Goal: Feedback & Contribution: Submit feedback/report problem

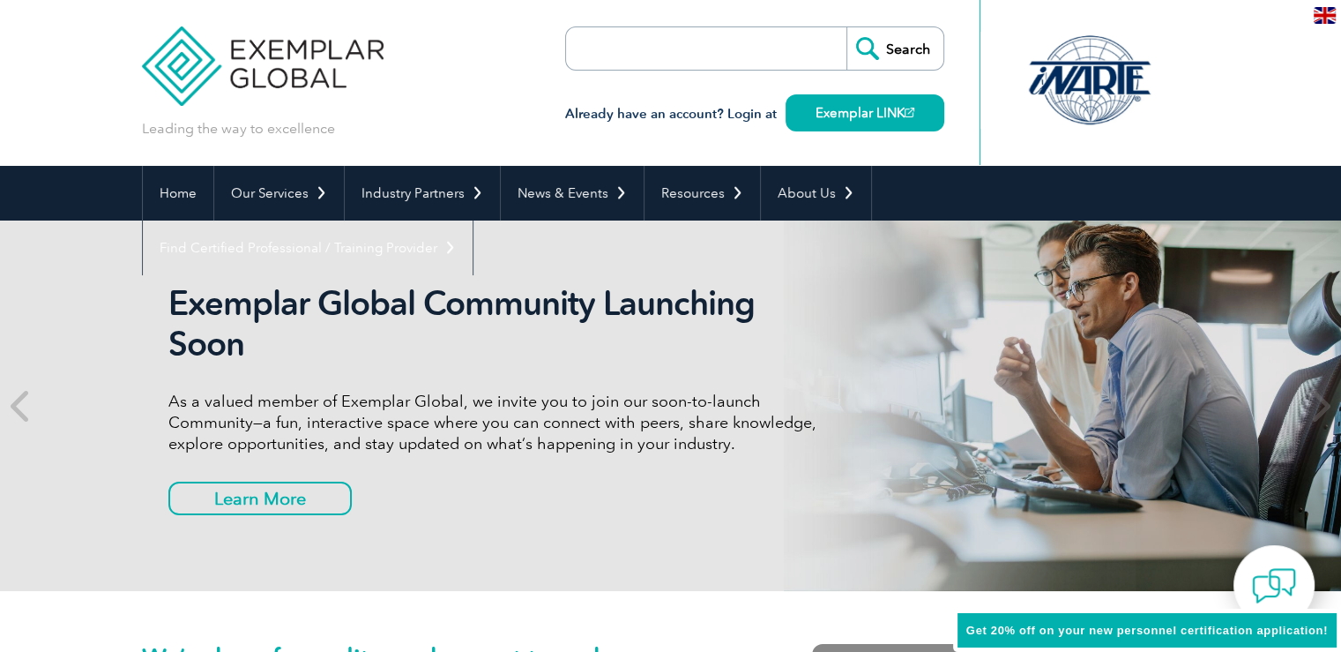
click at [626, 46] on input "search" at bounding box center [667, 48] width 185 height 42
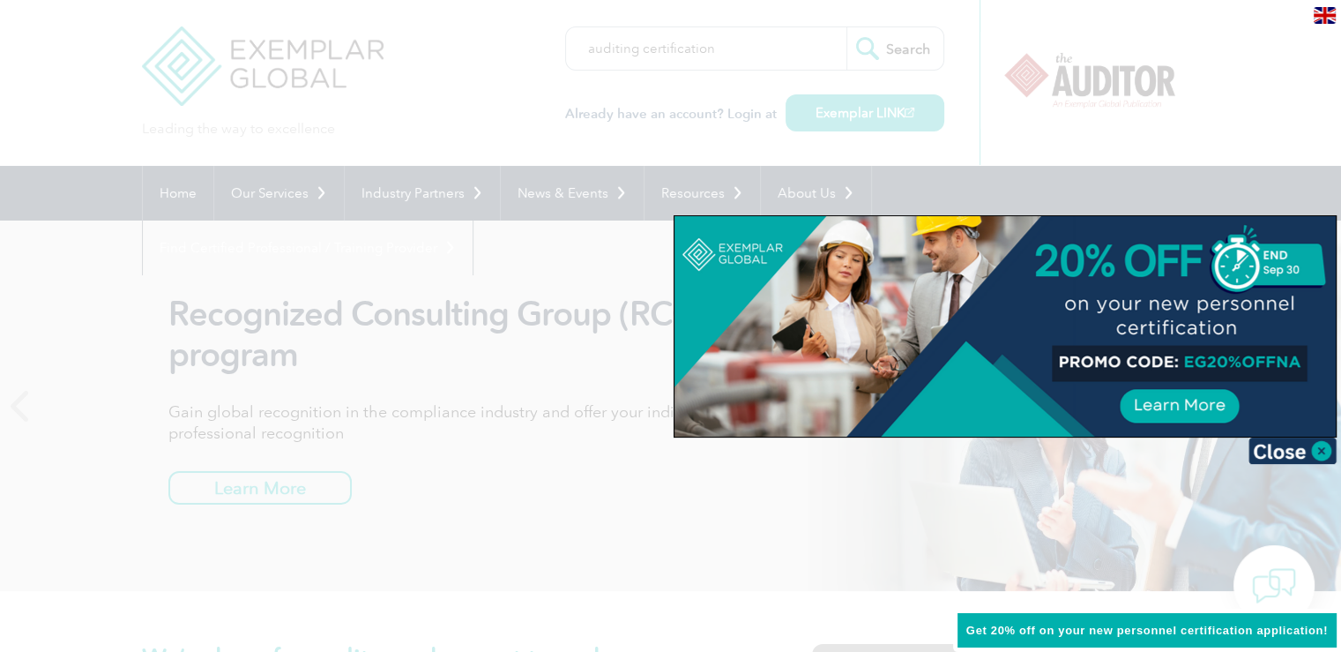
type input "auditing certification"
click at [847, 27] on input "Search" at bounding box center [895, 48] width 97 height 42
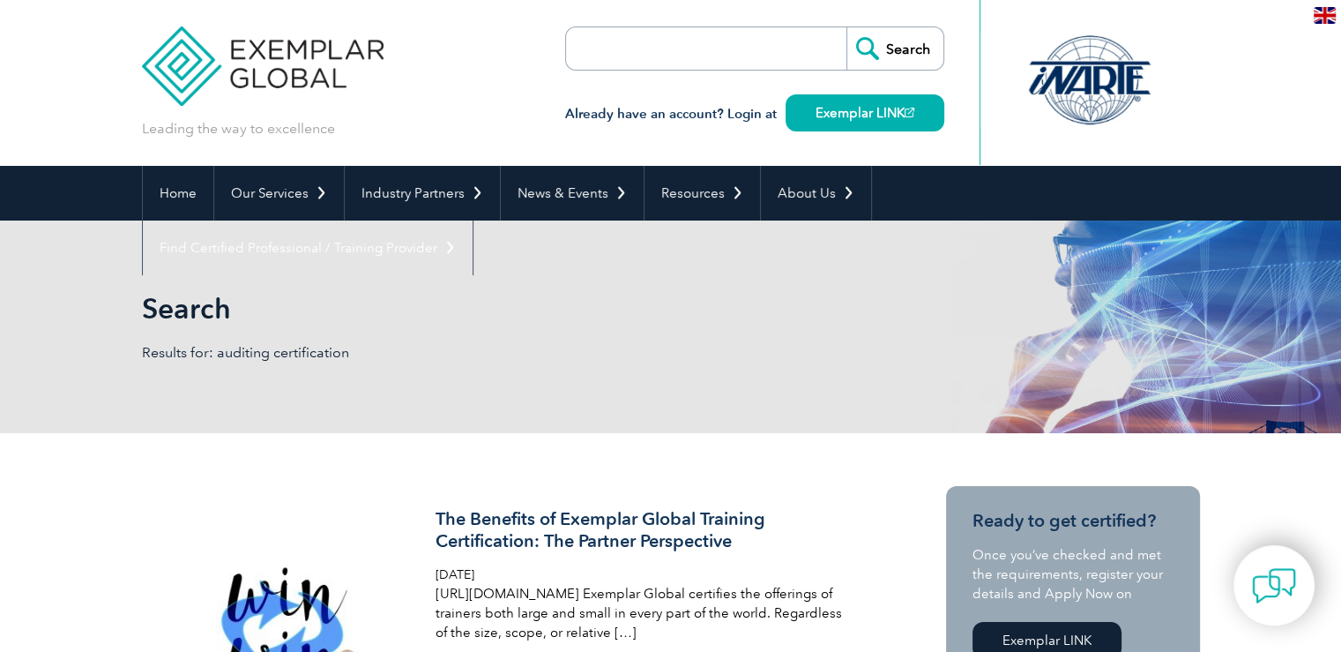
click at [654, 54] on input "search" at bounding box center [667, 48] width 185 height 42
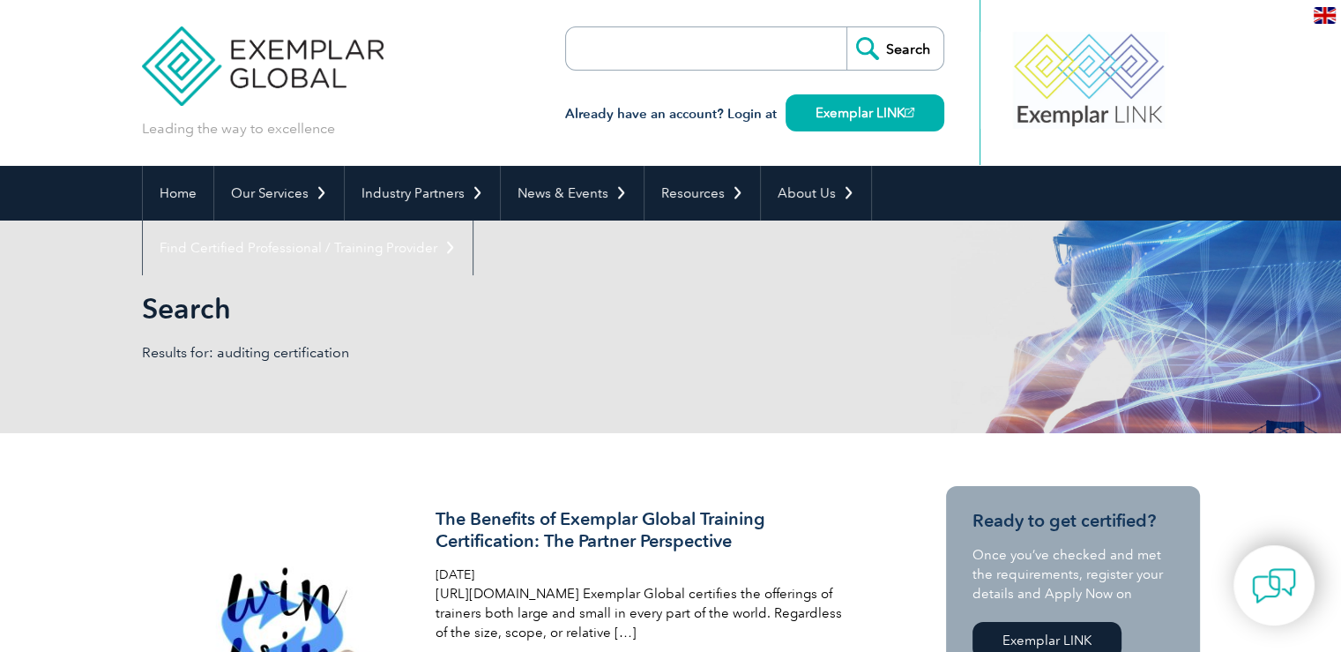
type input "auditing certification"
click at [907, 52] on input "Search" at bounding box center [895, 48] width 97 height 42
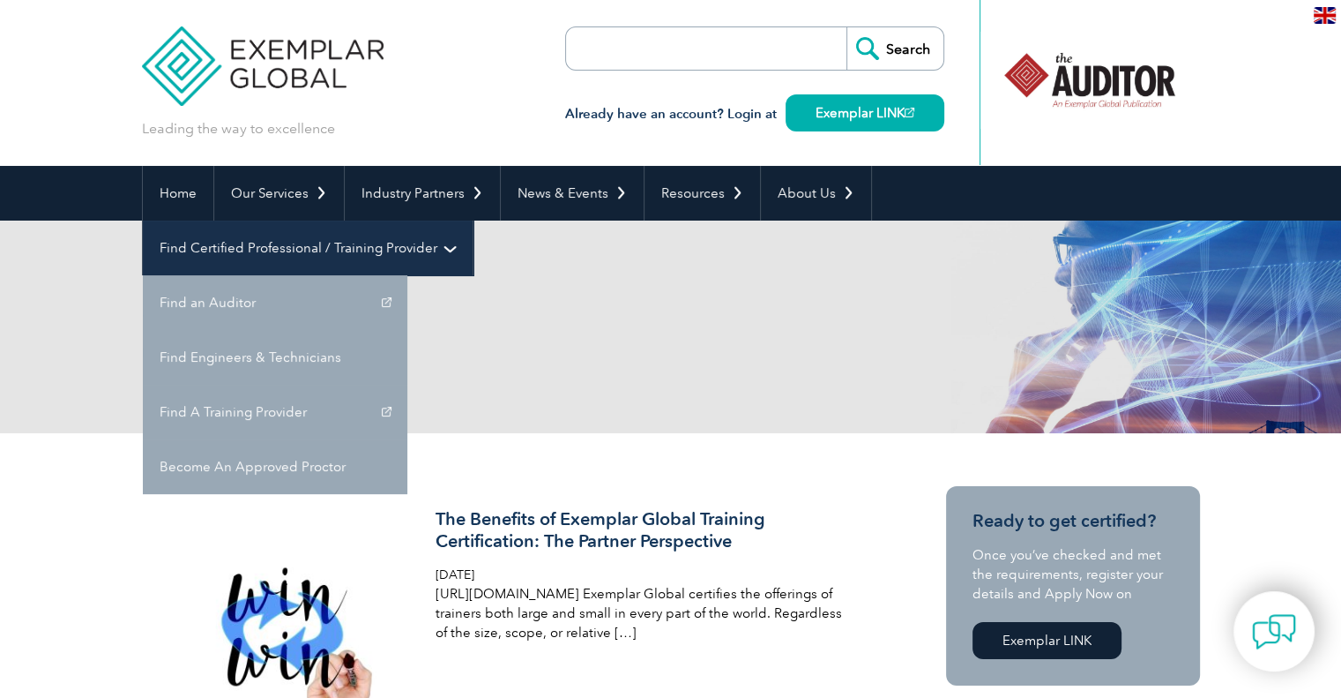
click at [473, 220] on link "Find Certified Professional / Training Provider" at bounding box center [308, 247] width 330 height 55
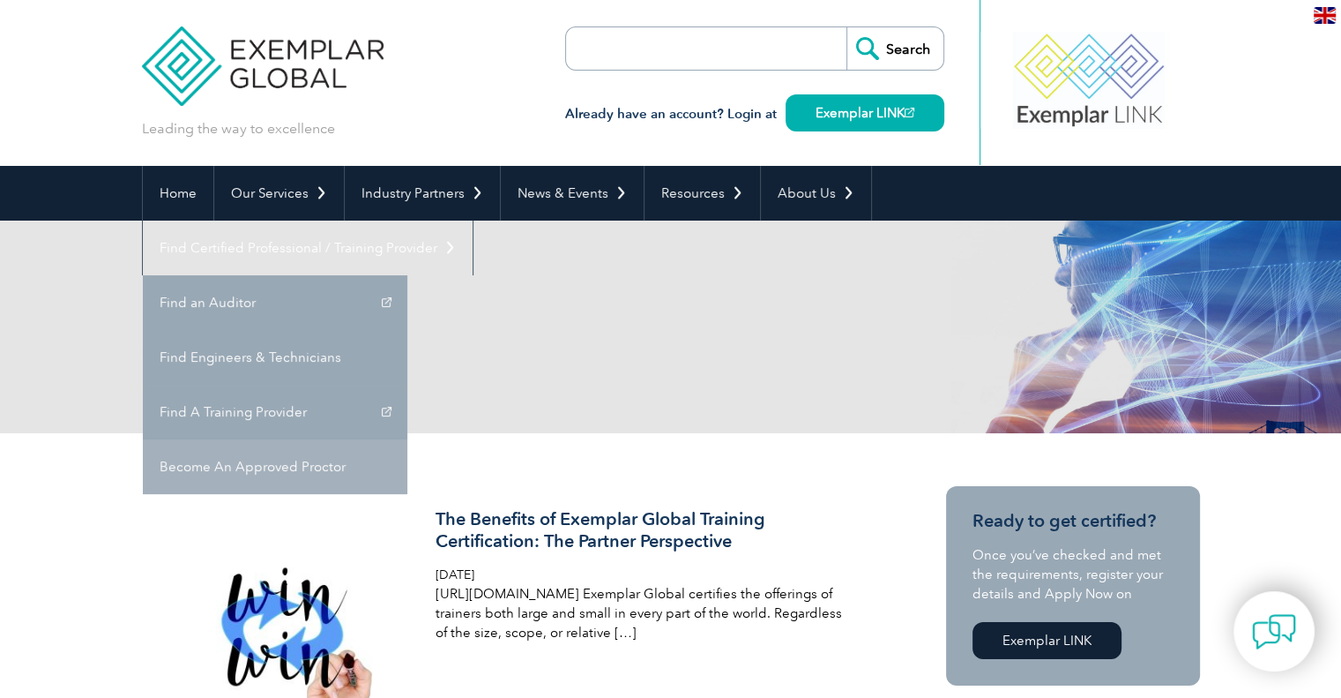
click at [407, 439] on link "Become An Approved Proctor" at bounding box center [275, 466] width 265 height 55
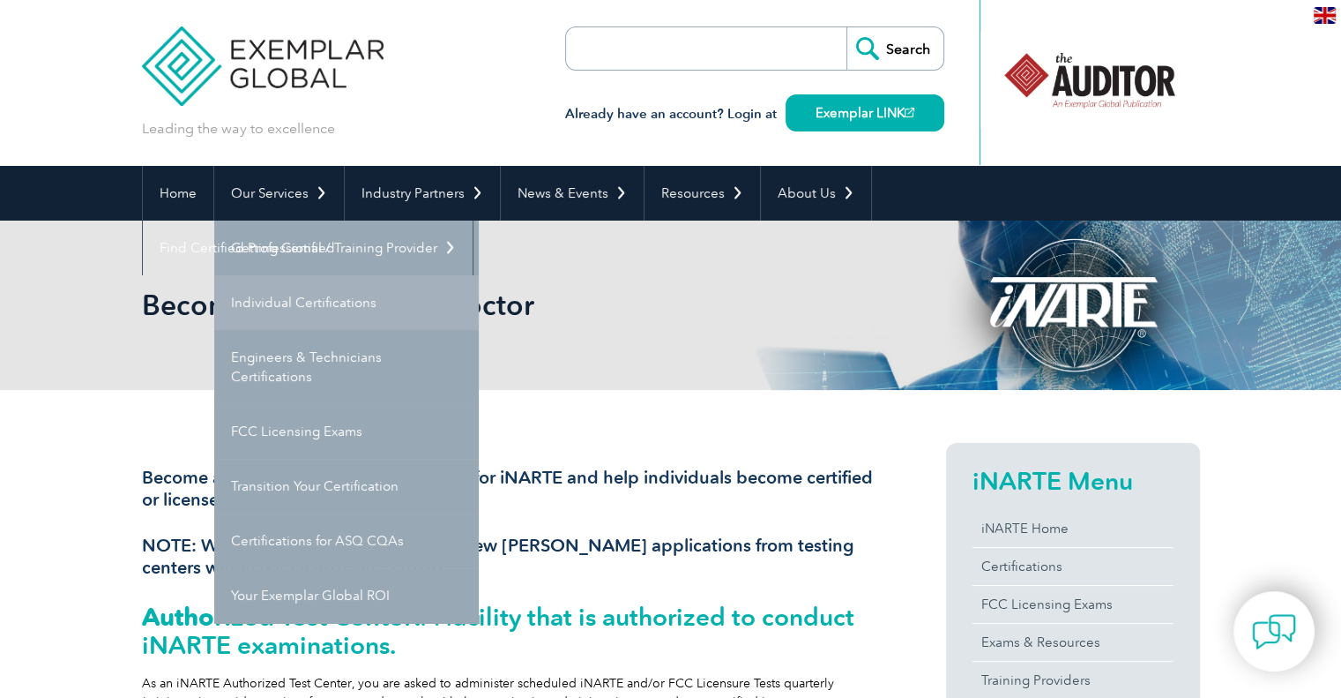
click at [305, 306] on link "Individual Certifications" at bounding box center [346, 302] width 265 height 55
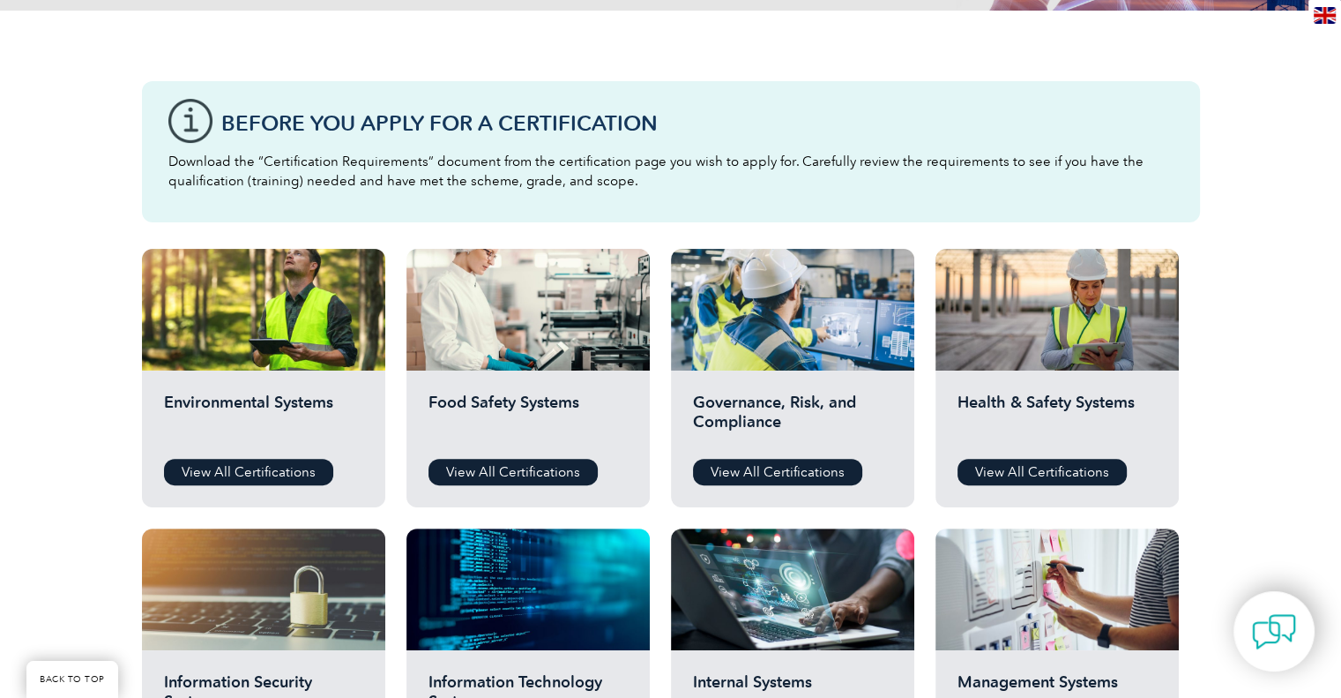
scroll to position [441, 0]
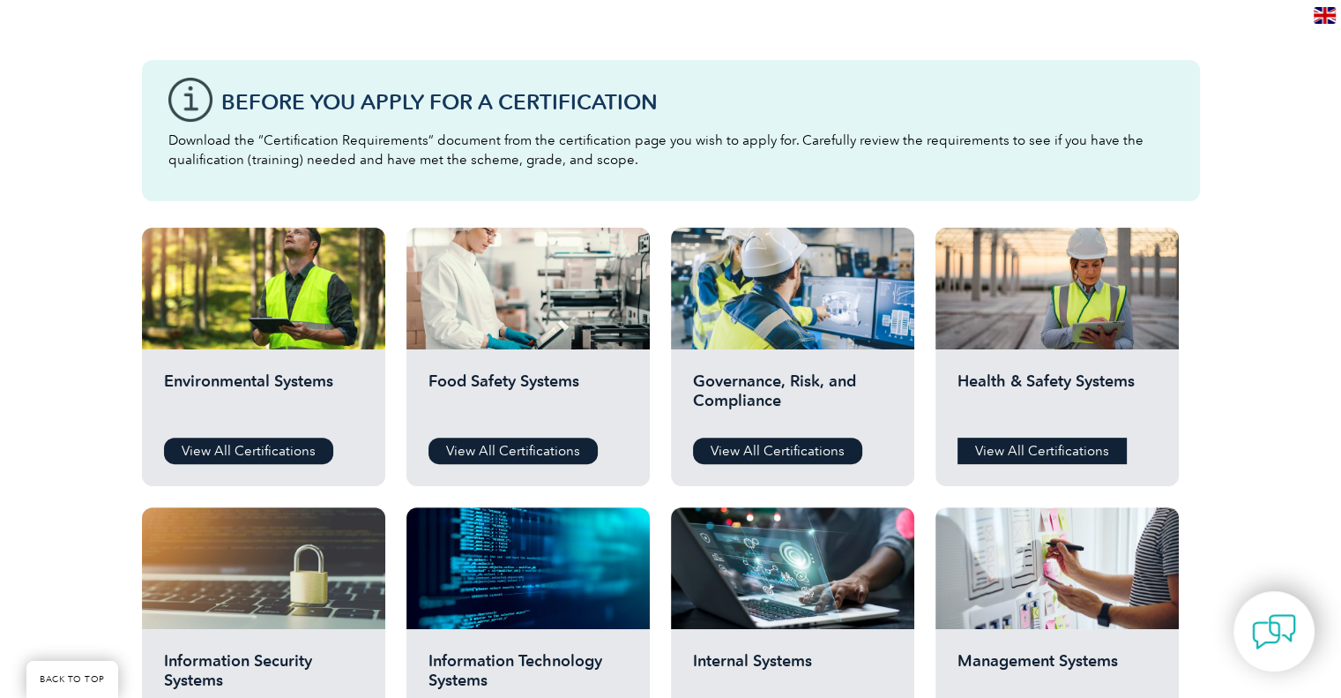
click at [1035, 448] on link "View All Certifications" at bounding box center [1042, 450] width 169 height 26
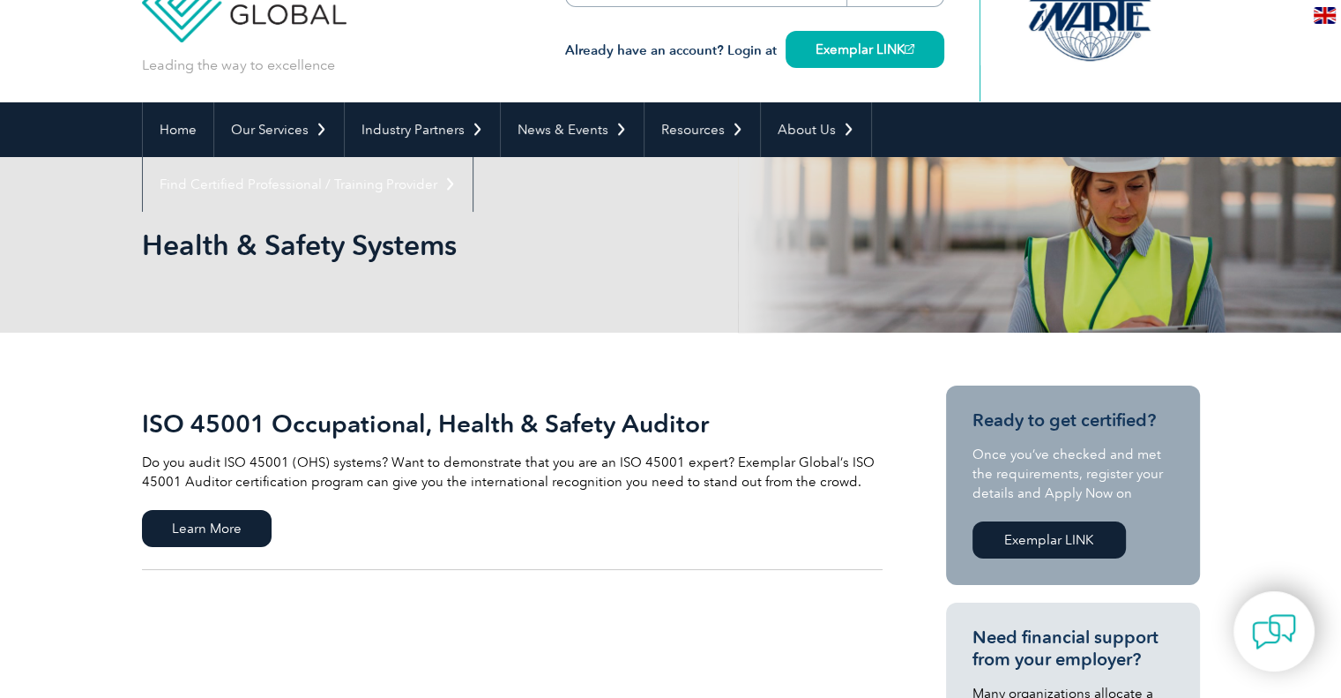
scroll to position [265, 0]
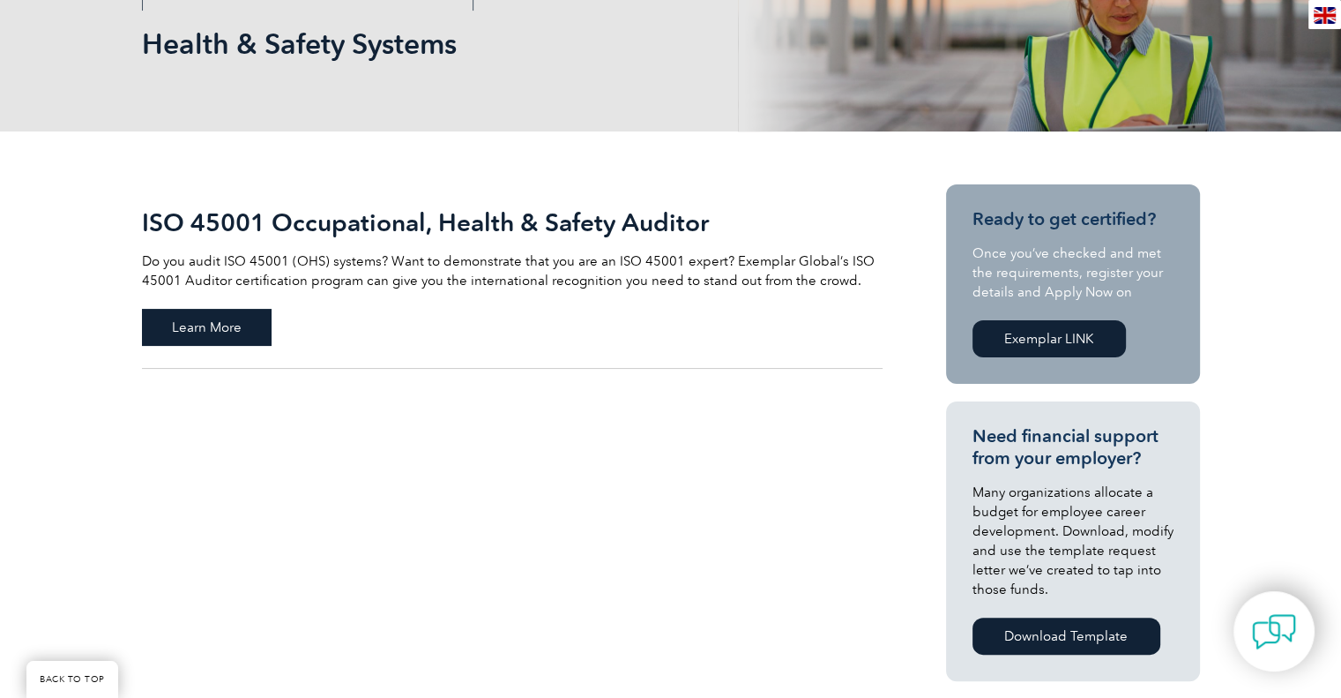
click at [190, 314] on span "Learn More" at bounding box center [207, 327] width 130 height 37
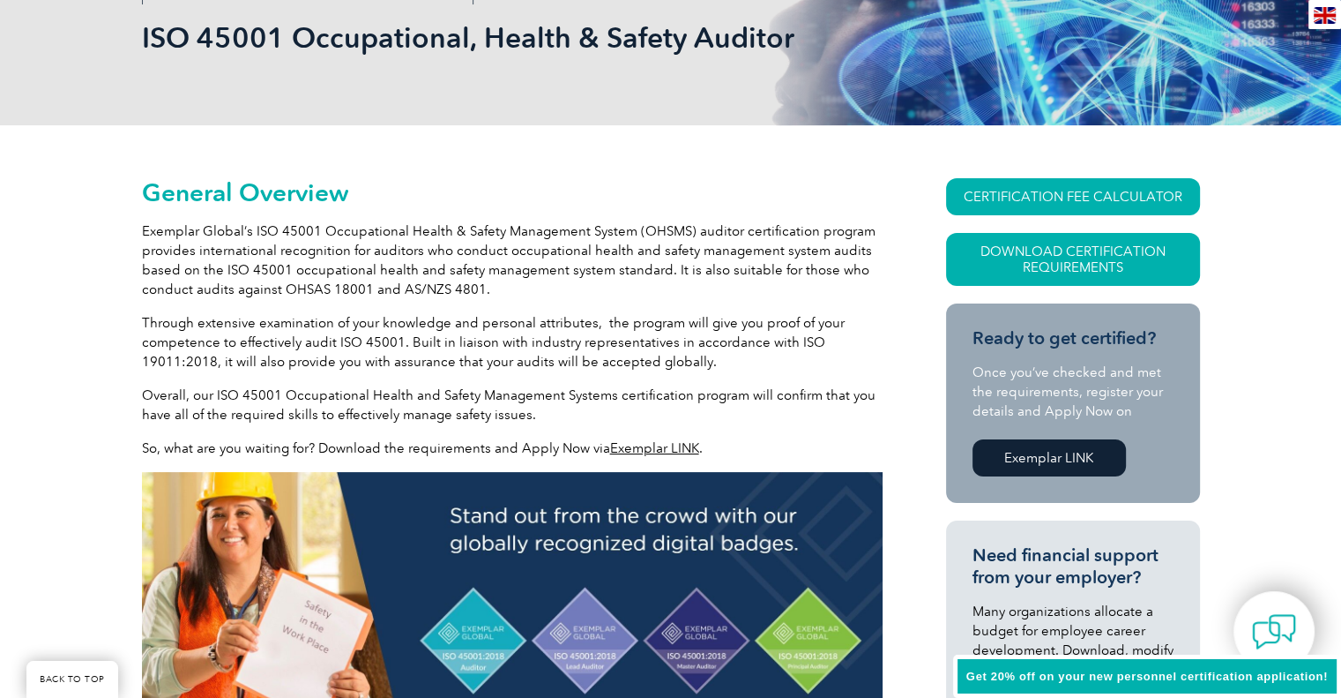
scroll to position [353, 0]
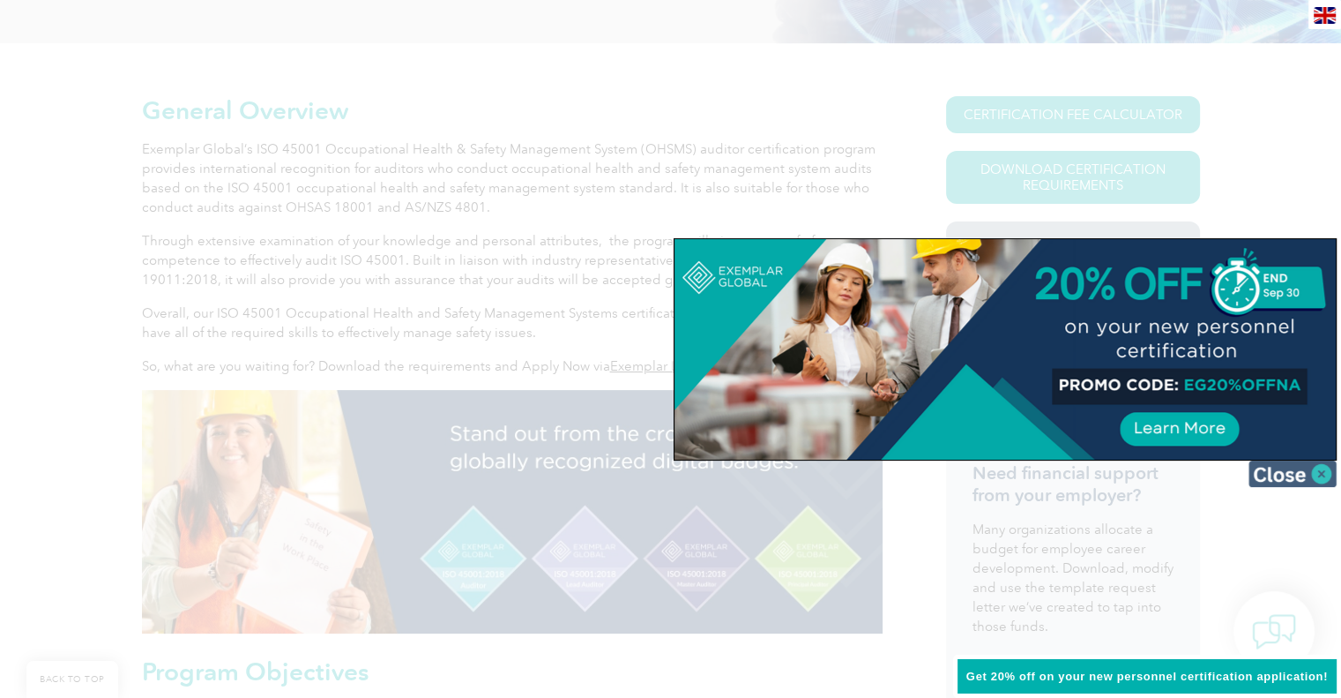
click at [1323, 468] on img at bounding box center [1293, 473] width 88 height 26
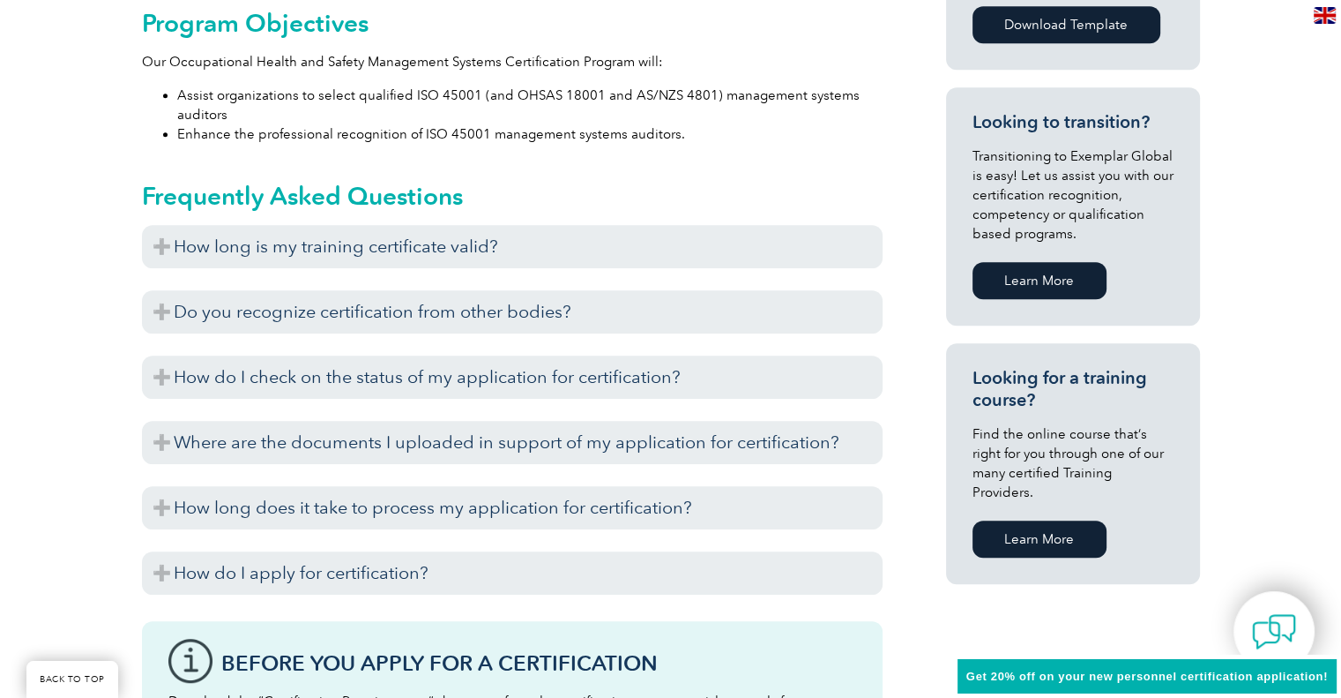
scroll to position [1058, 0]
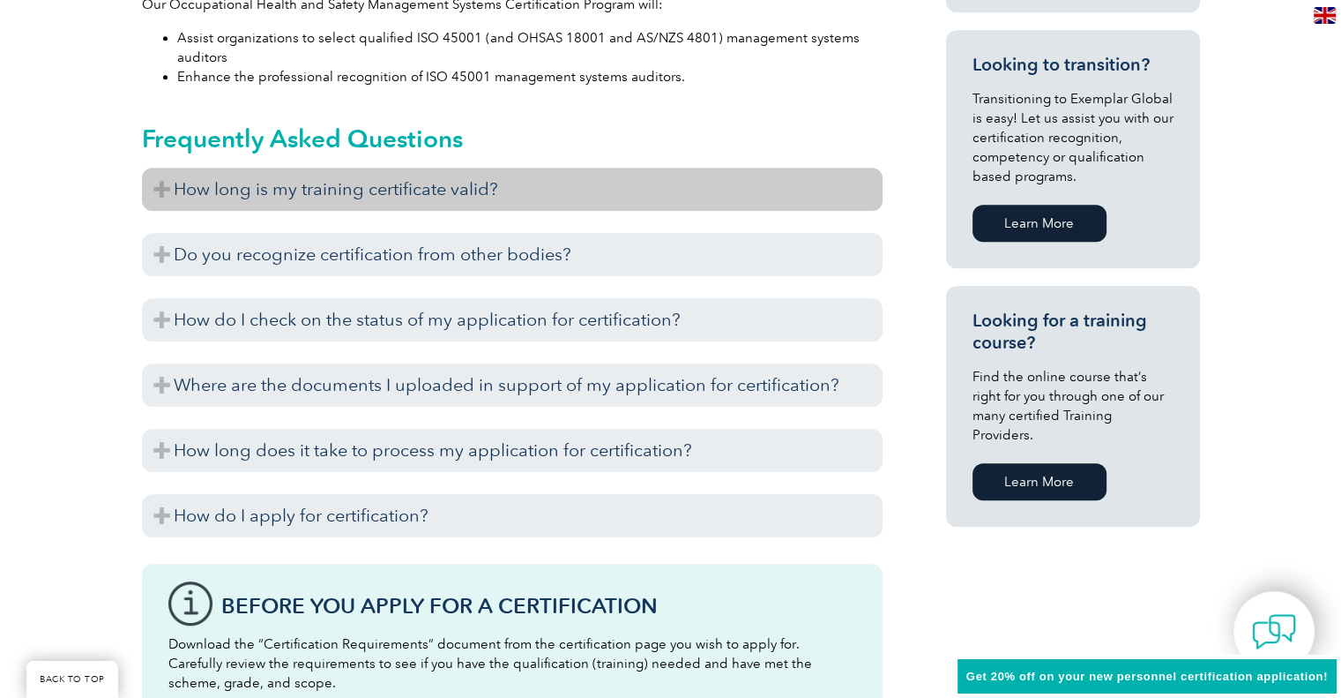
click at [155, 179] on h3 "How long is my training certificate valid?" at bounding box center [512, 189] width 741 height 43
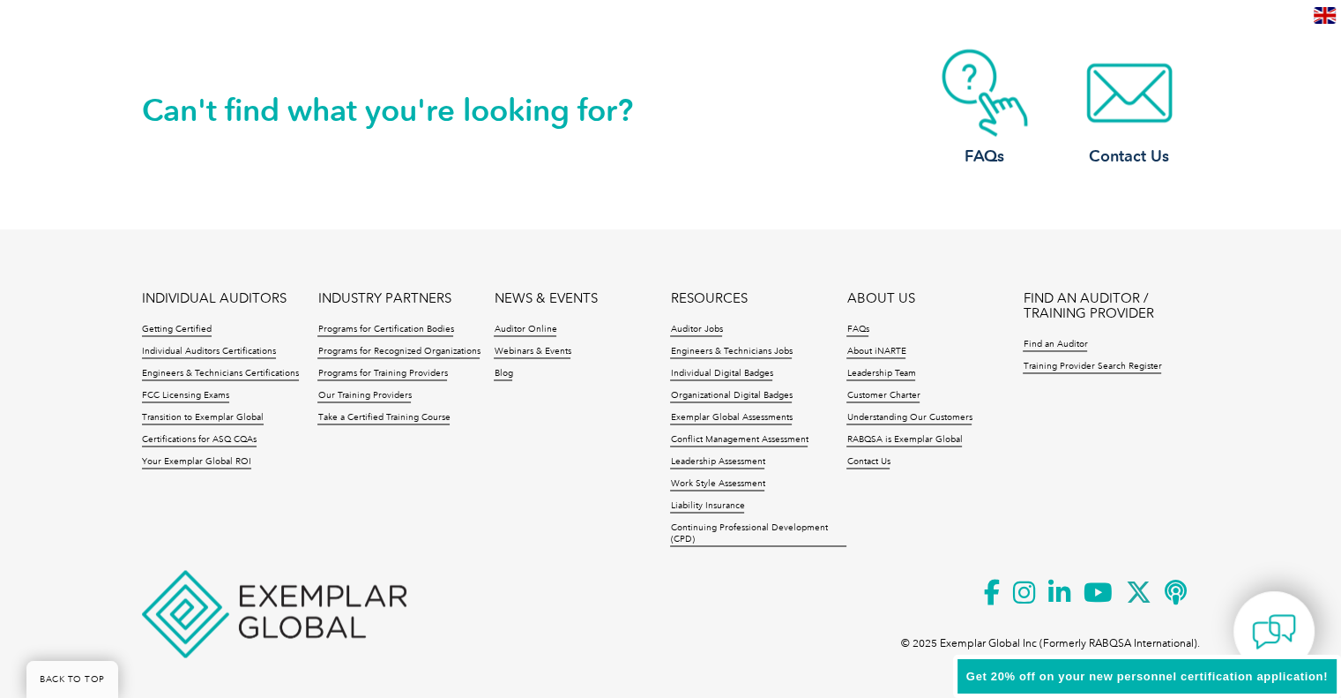
scroll to position [2766, 0]
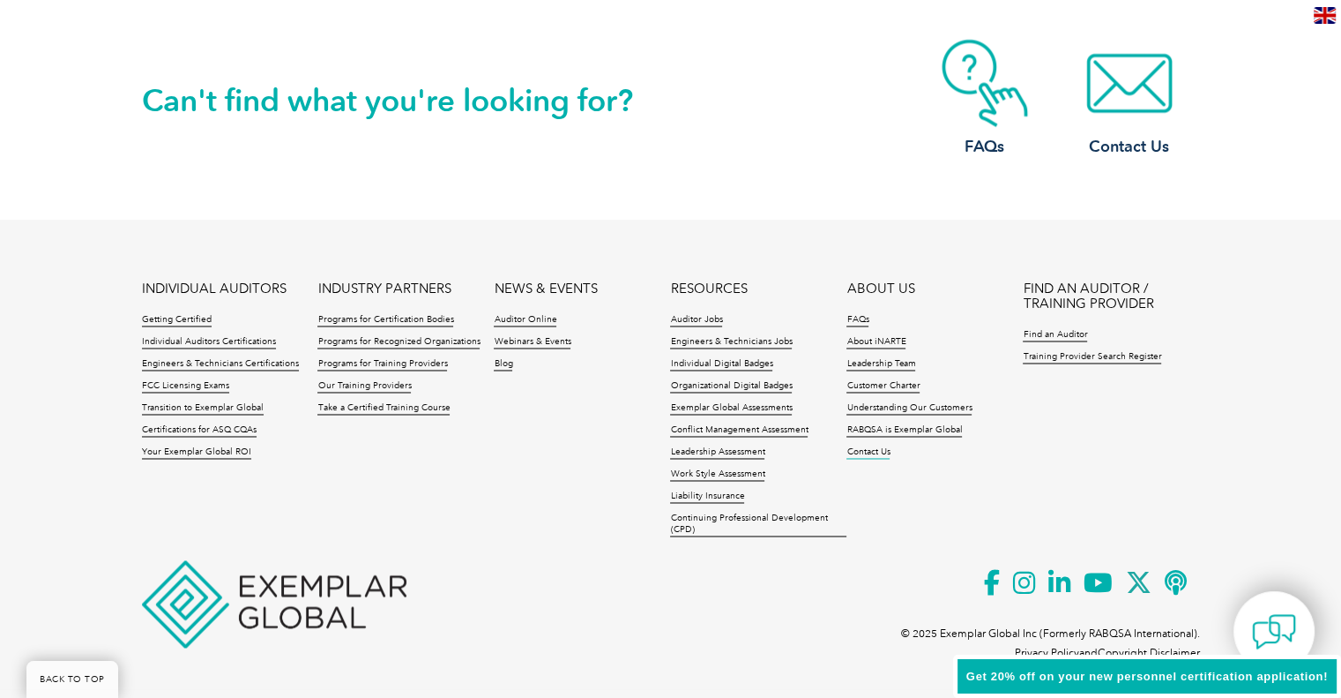
click at [882, 450] on link "Contact Us" at bounding box center [868, 452] width 43 height 12
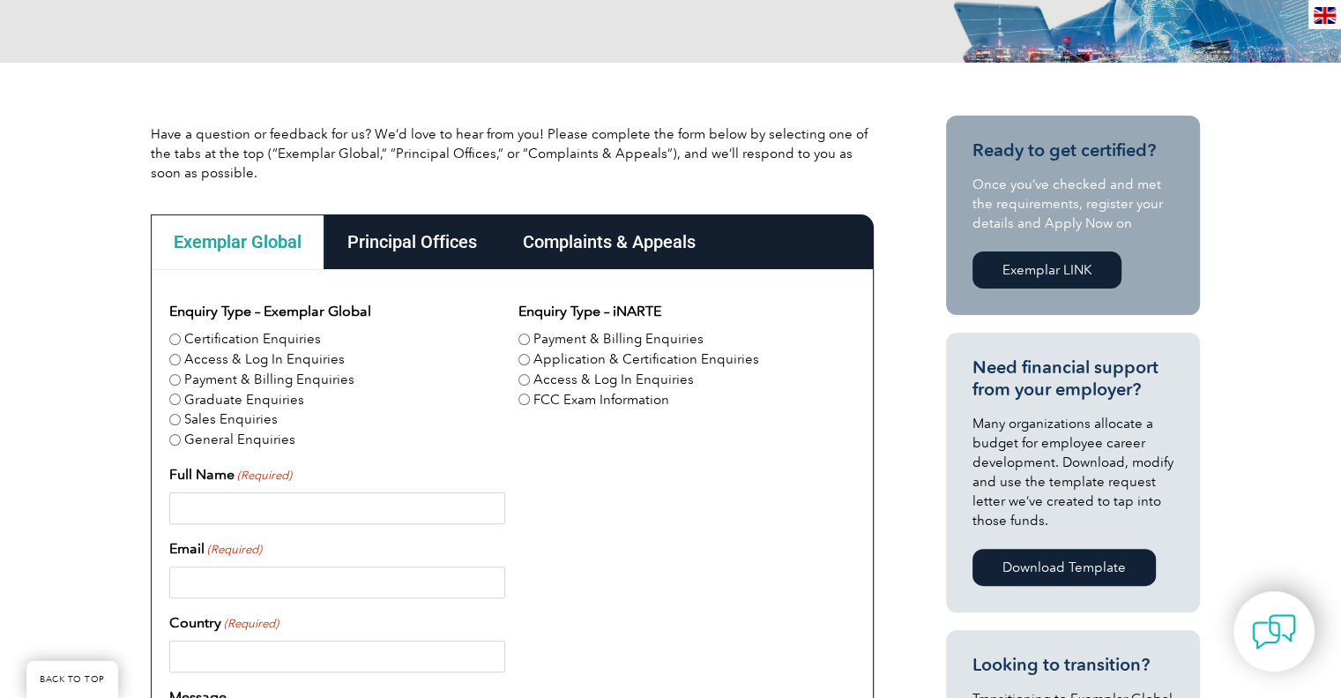
scroll to position [353, 0]
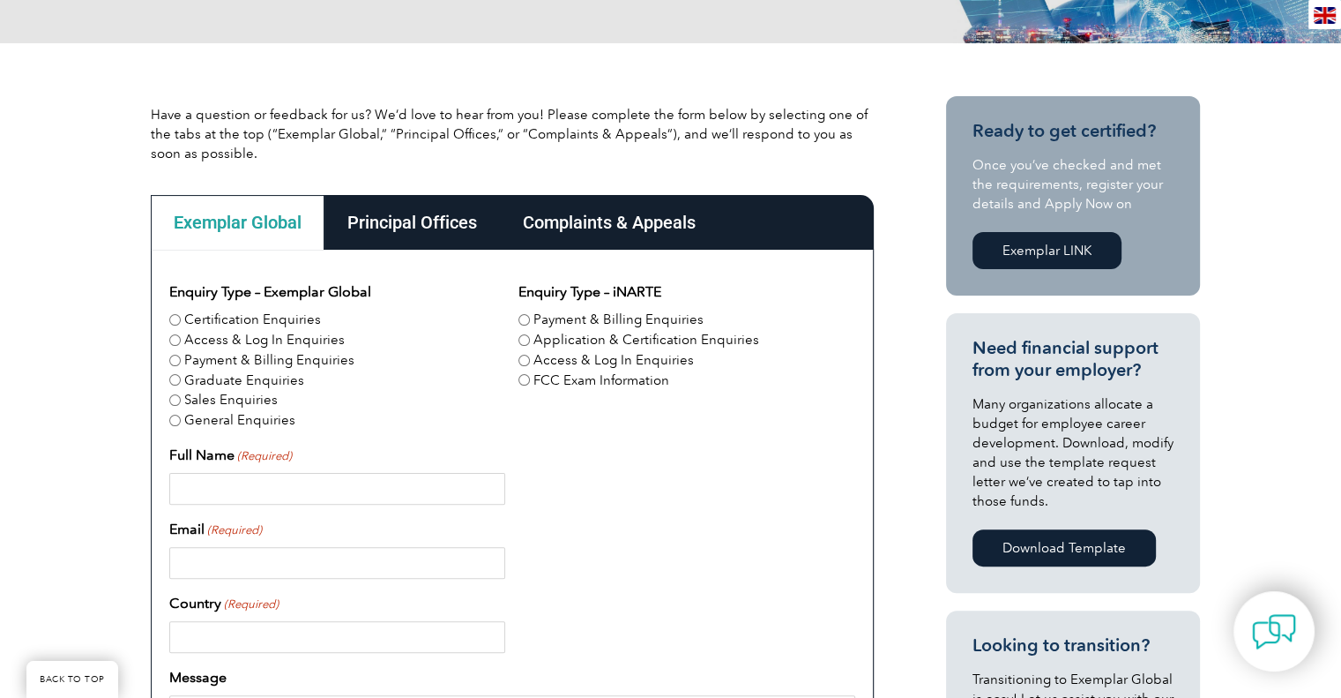
click at [176, 319] on input "Certification Enquiries" at bounding box center [174, 319] width 11 height 11
radio input "true"
click at [170, 422] on input "General Enquiries" at bounding box center [174, 419] width 11 height 11
radio input "true"
click at [178, 317] on input "Certification Enquiries" at bounding box center [174, 319] width 11 height 11
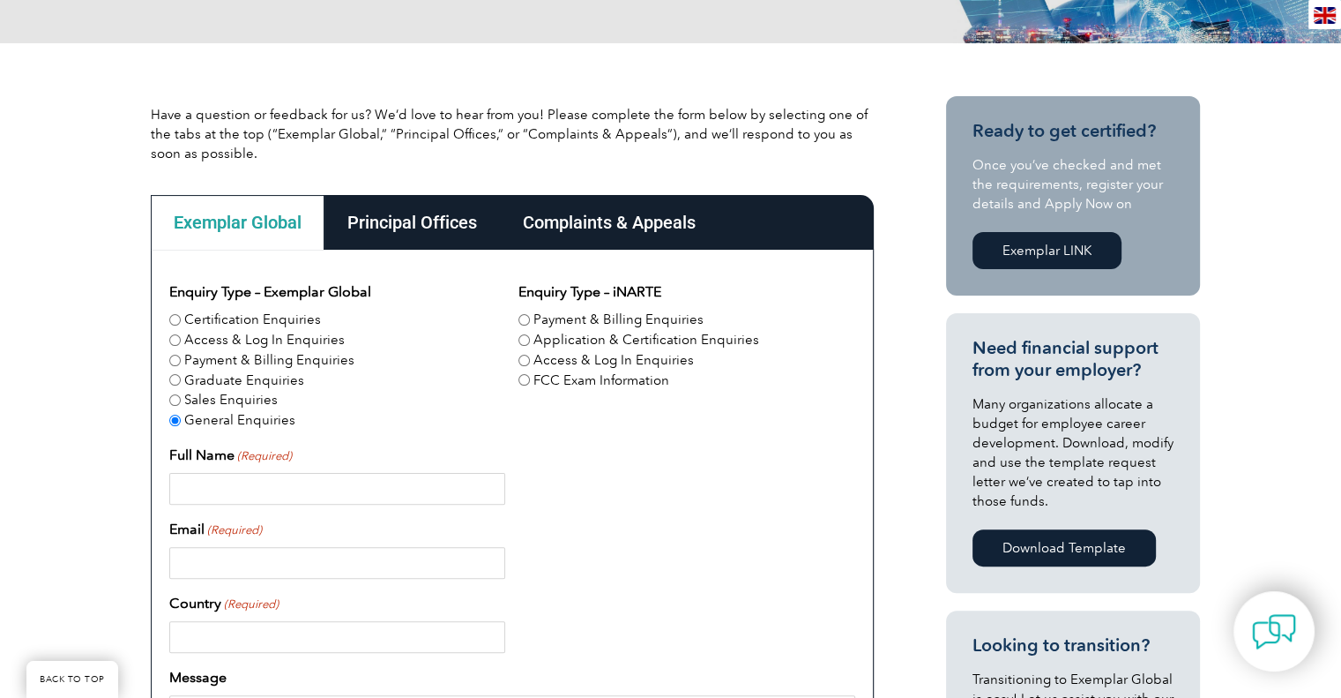
radio input "true"
click at [195, 487] on input "Full Name (Required)" at bounding box center [337, 489] width 336 height 32
type input "Brett Parsons"
click at [233, 556] on input "Email (Required)" at bounding box center [337, 563] width 336 height 32
type input "brettparsons65@gmail.com"
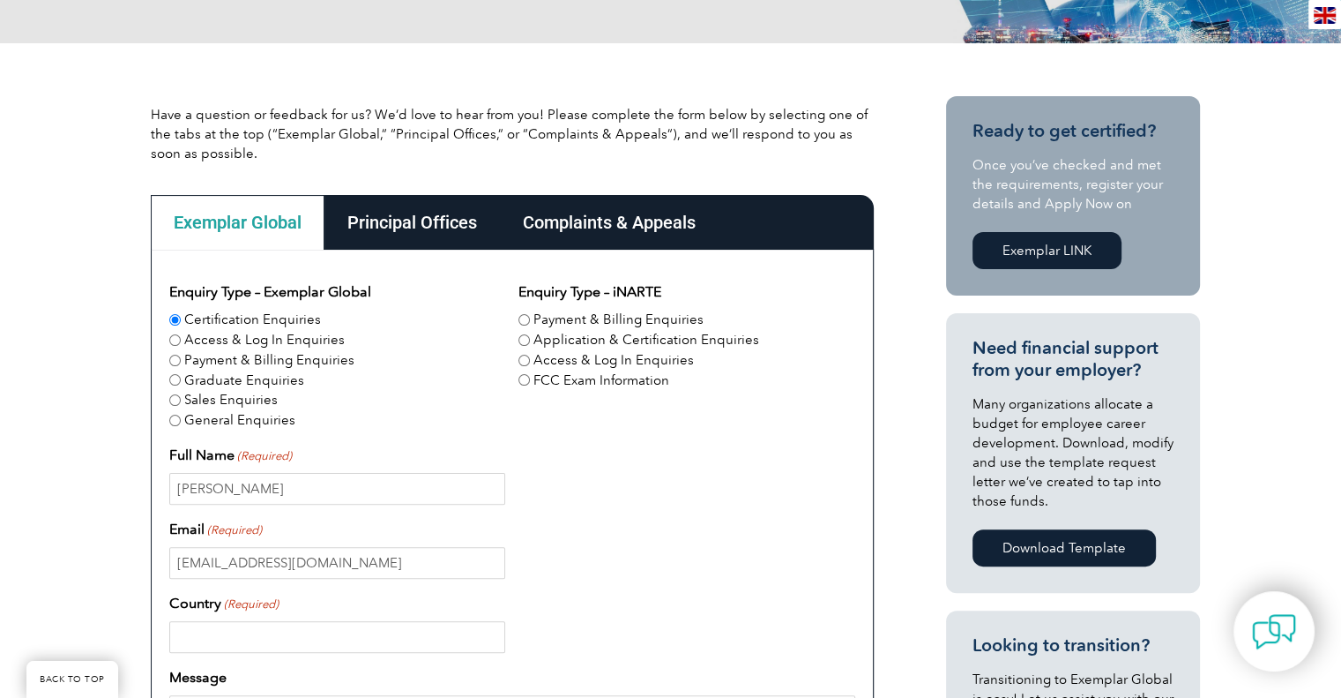
click at [265, 642] on input "Country (Required)" at bounding box center [337, 637] width 336 height 32
click at [183, 638] on input "australia" at bounding box center [337, 637] width 336 height 32
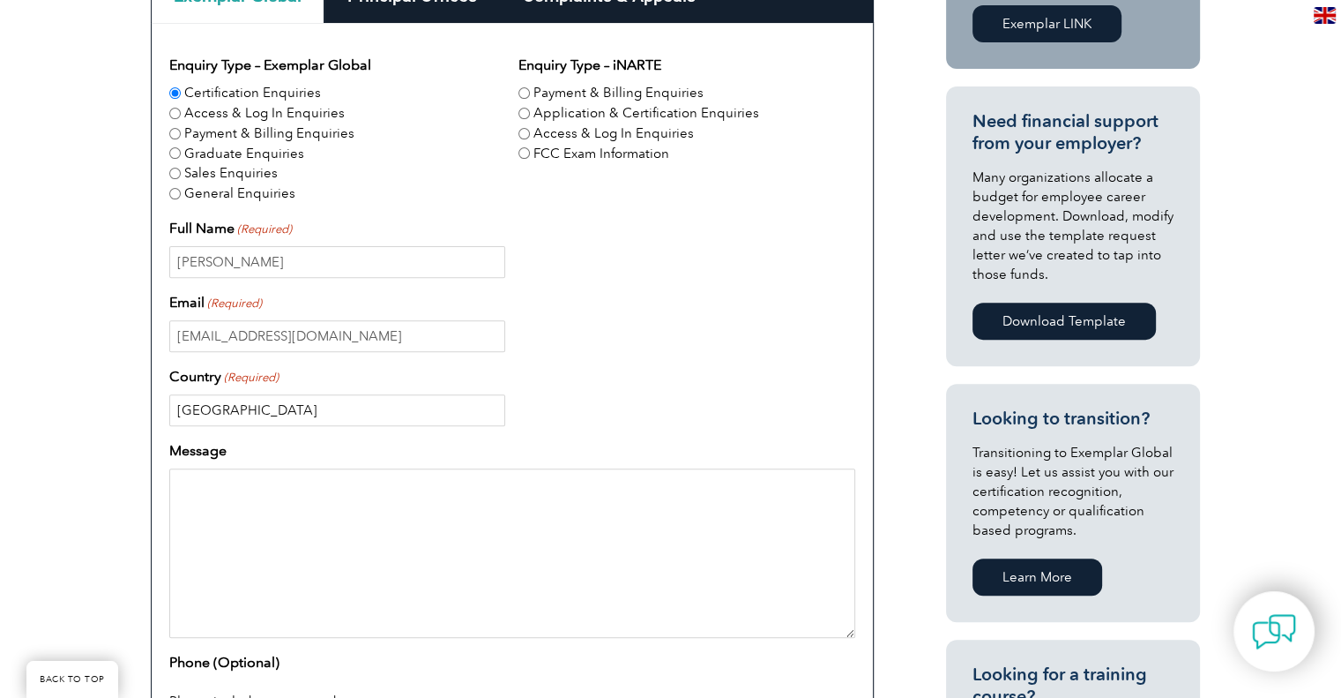
scroll to position [706, 0]
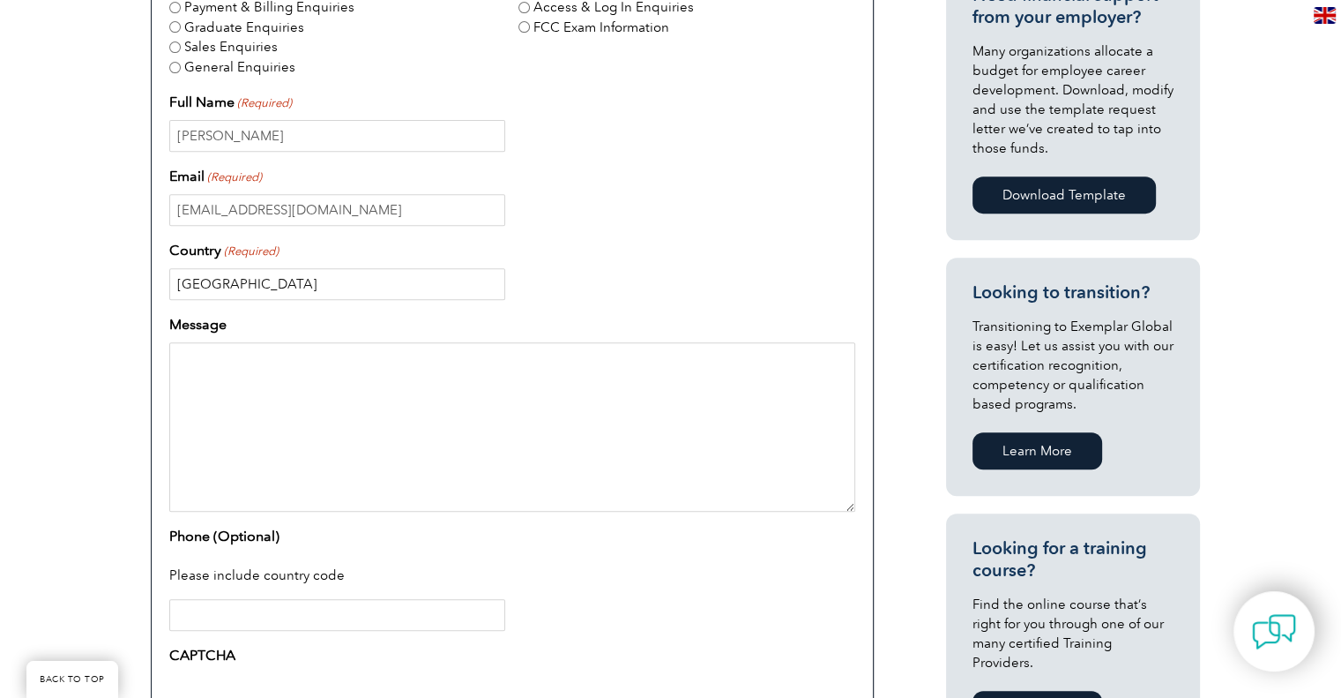
type input "Australia"
click at [212, 355] on textarea "Message" at bounding box center [512, 426] width 686 height 169
click at [224, 380] on textarea "Good morning EG, I'd like toi enquire if I can reactivate my" at bounding box center [512, 426] width 686 height 169
click at [435, 371] on textarea "Good morning EG, I'd like to enquire if I can reactivate my" at bounding box center [512, 426] width 686 height 169
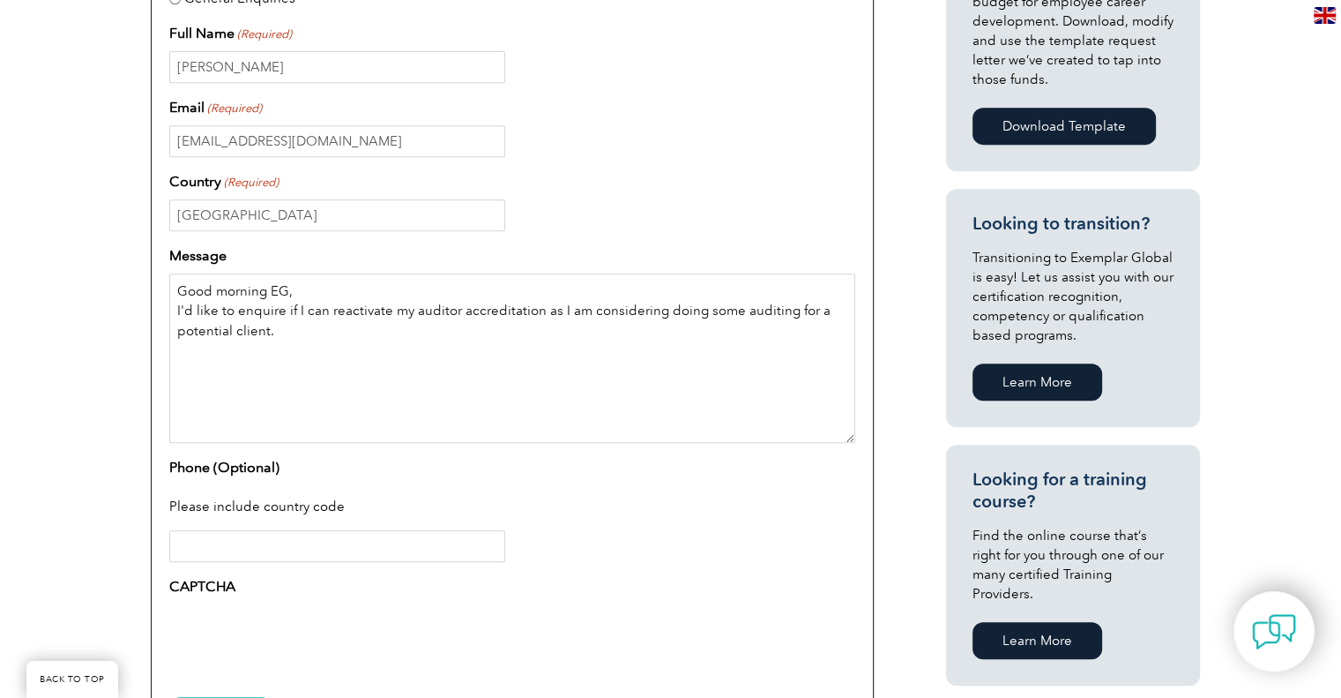
scroll to position [882, 0]
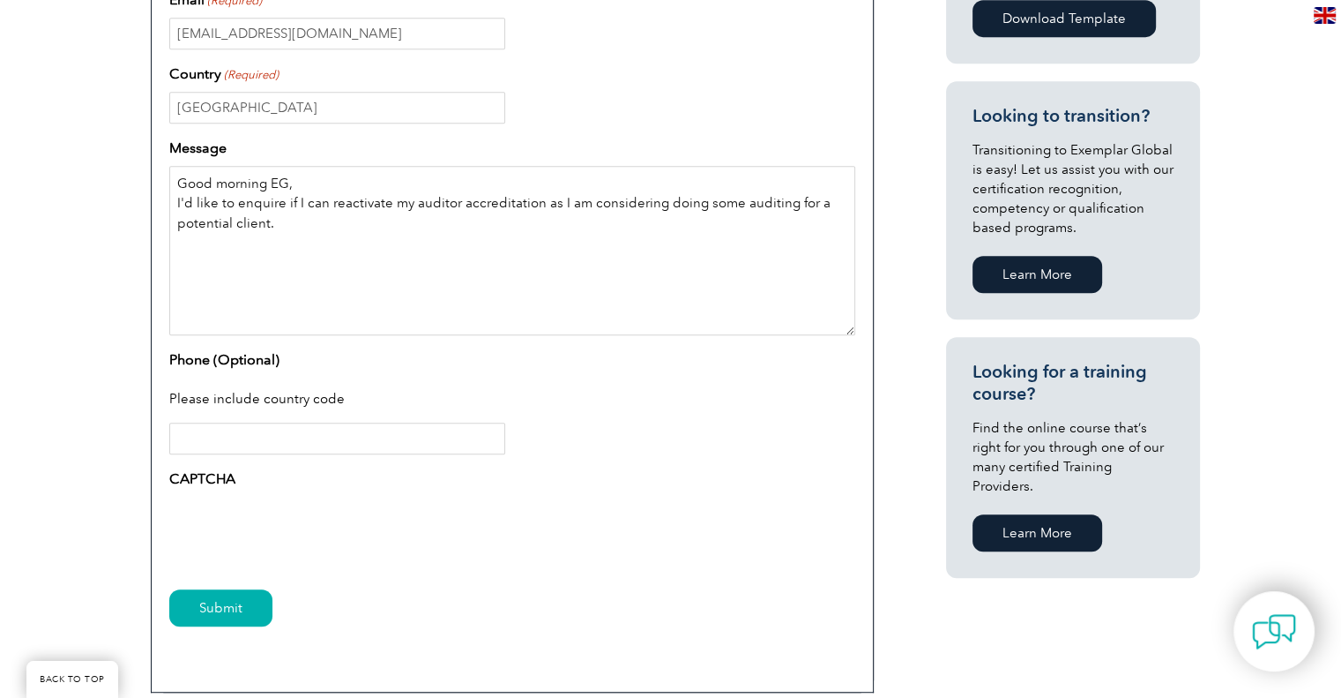
type textarea "Good morning EG, I'd like to enquire if I can reactivate my auditor accreditati…"
click at [272, 440] on input "Phone (Optional)" at bounding box center [337, 438] width 336 height 32
type input "0"
type input "61466409004"
click at [254, 598] on input "Submit" at bounding box center [220, 607] width 103 height 37
